Goal: Task Accomplishment & Management: Use online tool/utility

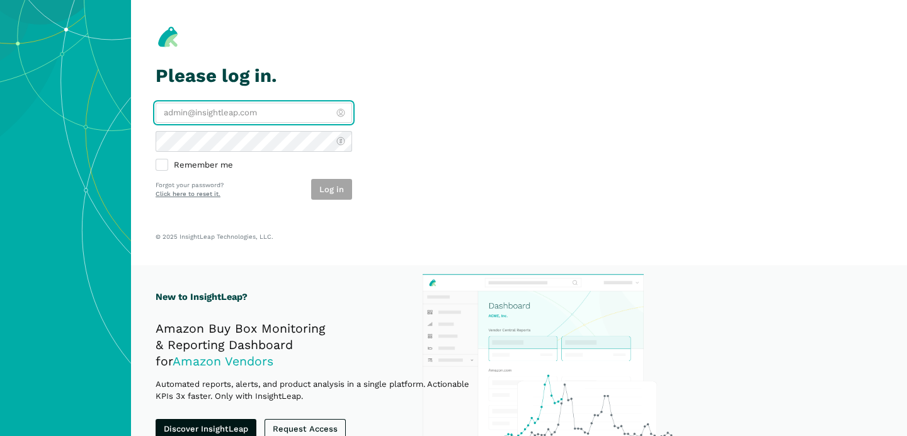
type input "[PERSON_NAME][EMAIL_ADDRESS][DOMAIN_NAME]"
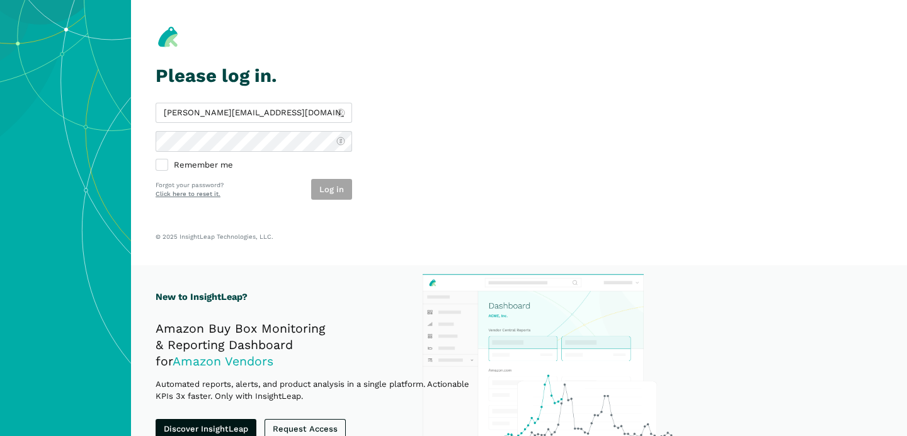
click at [323, 196] on div "Log in" at bounding box center [331, 189] width 41 height 21
click at [333, 191] on button "Log in" at bounding box center [331, 189] width 41 height 21
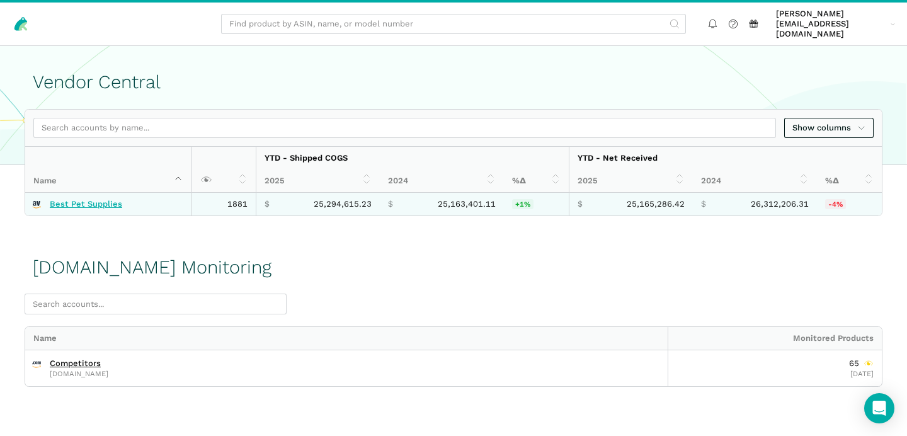
click at [109, 199] on link "Best Pet Supplies" at bounding box center [86, 204] width 72 height 10
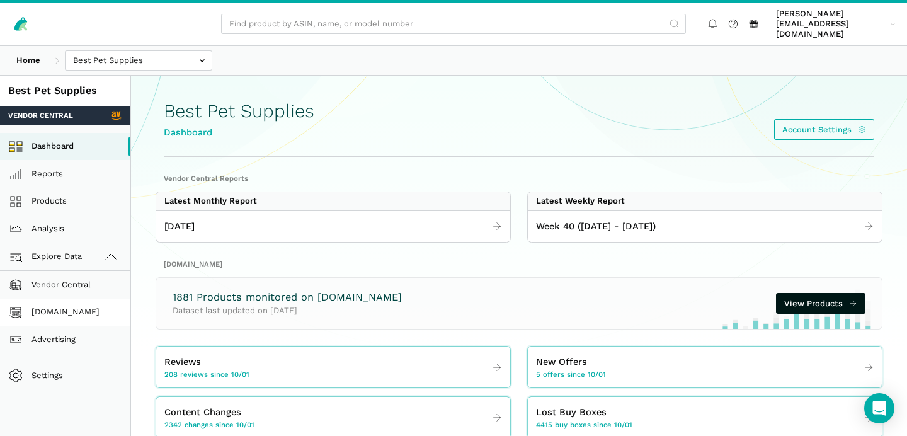
click at [83, 299] on link "Amazon.com" at bounding box center [65, 313] width 130 height 28
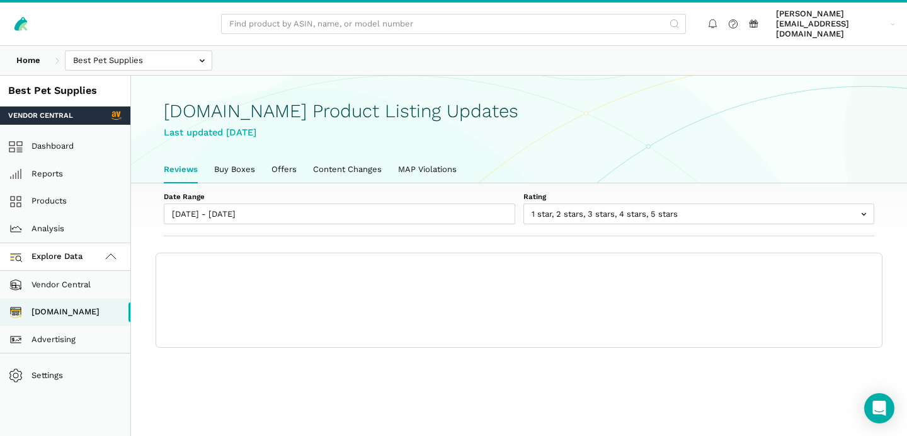
scroll to position [4, 0]
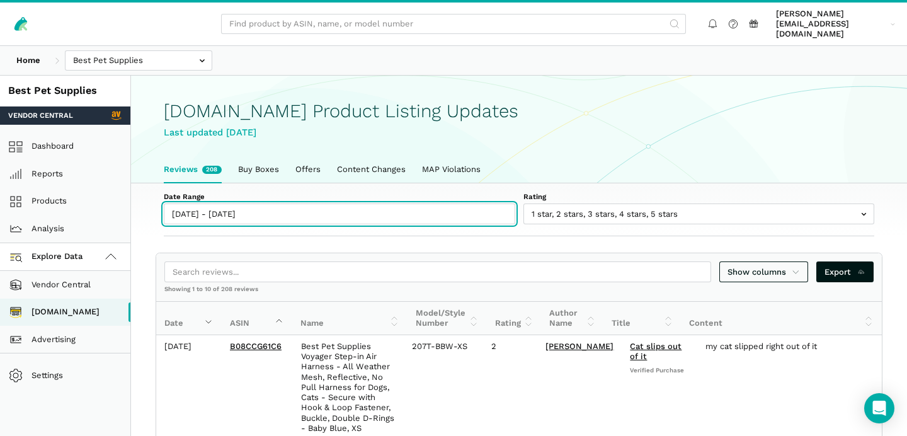
click at [191, 211] on input "[DATE] - [DATE]" at bounding box center [340, 214] width 352 height 21
type input "[DATE]"
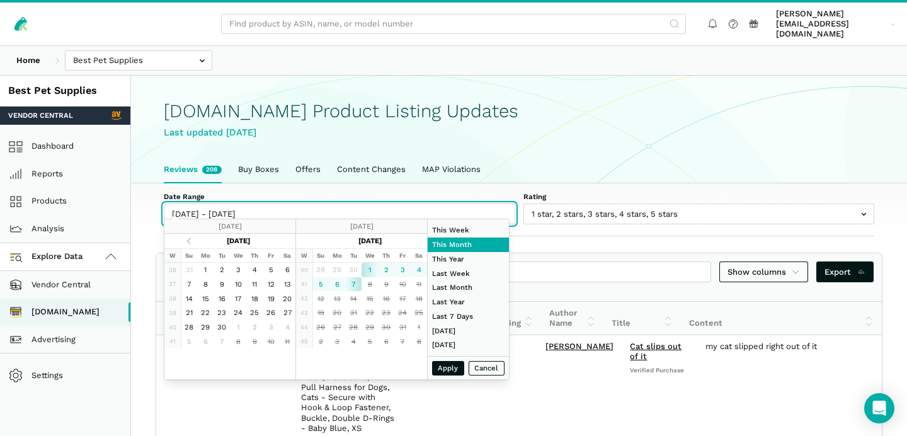
type input "[DATE]"
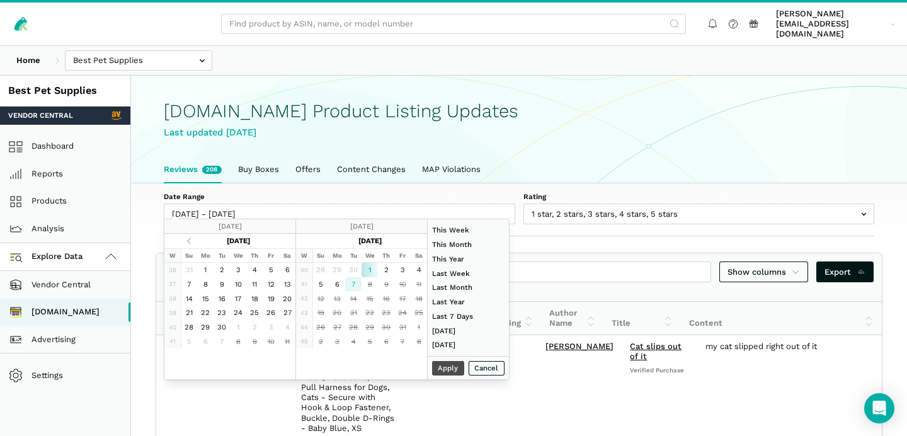
type input "[DATE]"
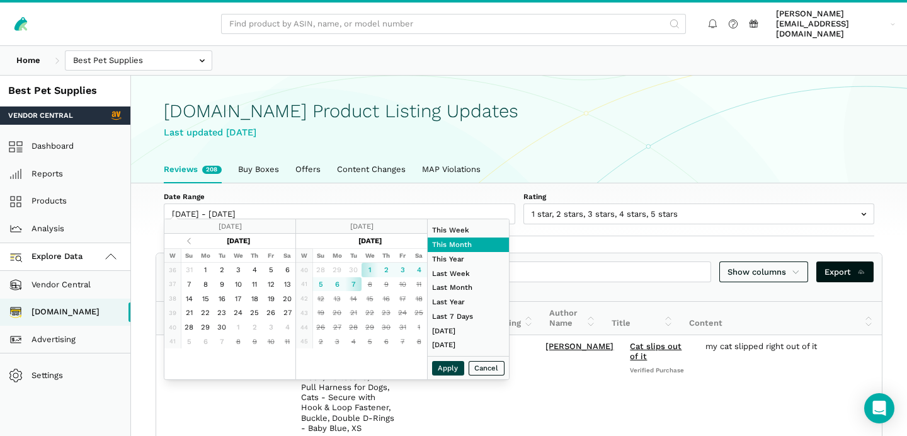
click at [449, 367] on button "Apply" at bounding box center [448, 368] width 33 height 14
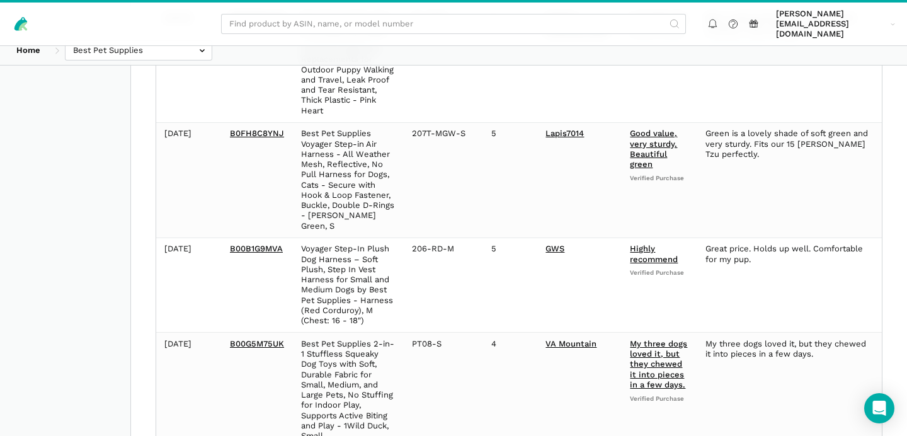
scroll to position [0, 0]
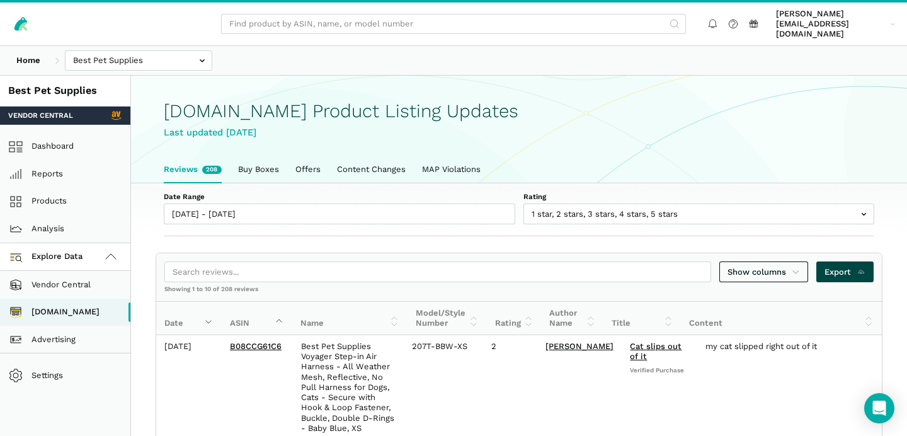
click at [841, 266] on span "Export" at bounding box center [845, 272] width 41 height 13
